Goal: Information Seeking & Learning: Learn about a topic

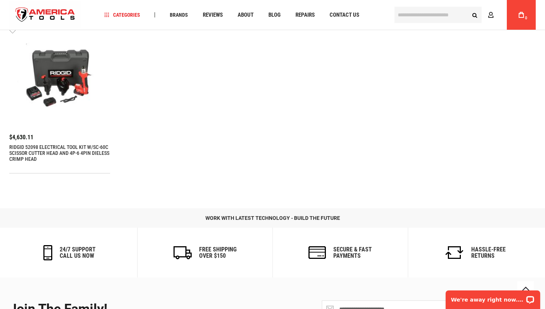
scroll to position [1037, 0]
